Goal: Task Accomplishment & Management: Manage account settings

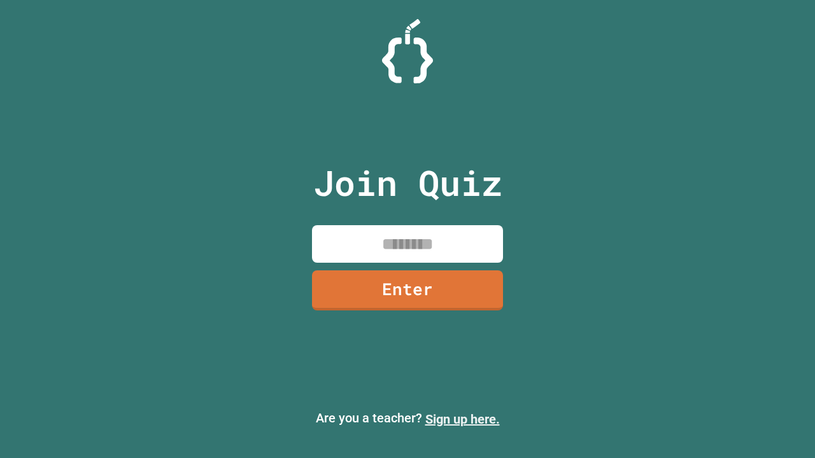
click at [462, 420] on link "Sign up here." at bounding box center [462, 419] width 74 height 15
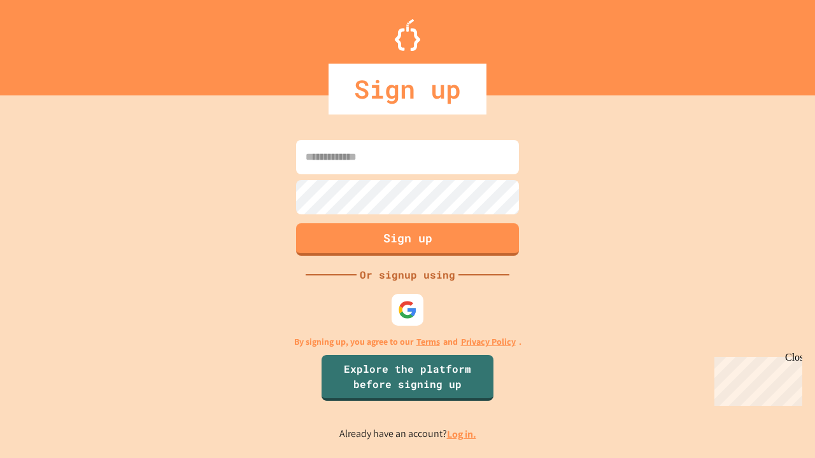
click at [462, 434] on link "Log in." at bounding box center [461, 434] width 29 height 13
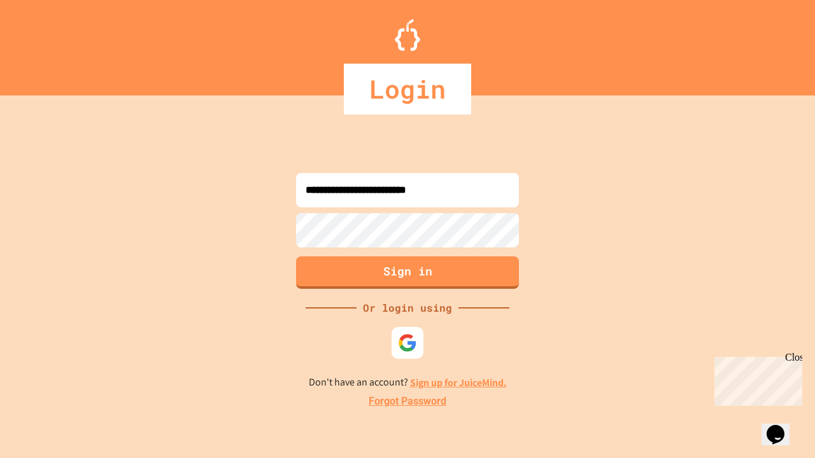
type input "**********"
